Goal: Use online tool/utility: Utilize a website feature to perform a specific function

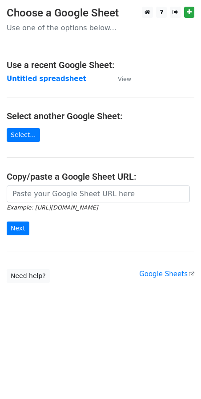
click at [35, 193] on input "url" at bounding box center [98, 194] width 183 height 17
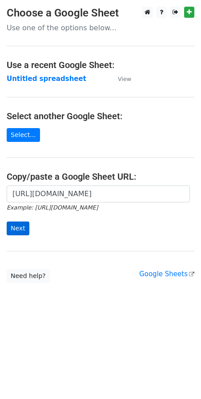
scroll to position [0, 187]
type input "https://docs.google.com/spreadsheets/d/1uE0vptwlOd_vVTG_oEa_TzLTbkp54gHQclc_nxp…"
click at [12, 234] on input "Next" at bounding box center [18, 229] width 23 height 14
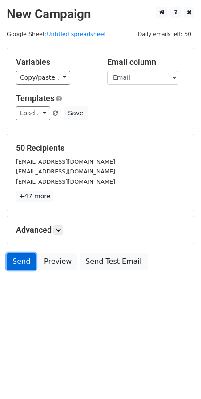
click at [12, 263] on link "Send" at bounding box center [21, 261] width 29 height 17
